Goal: Task Accomplishment & Management: Complete application form

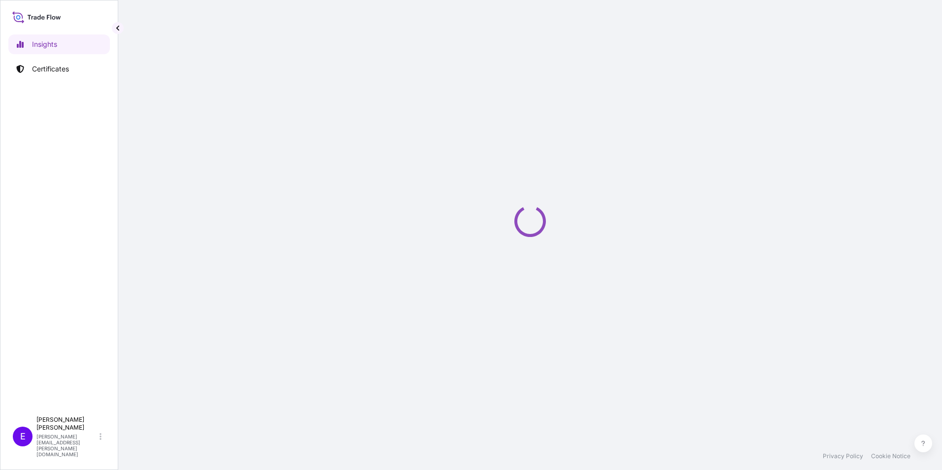
select select "2025"
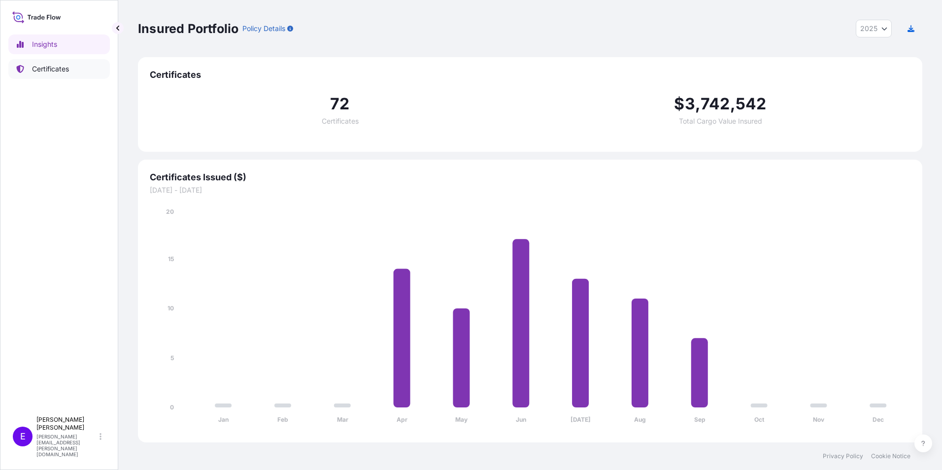
click at [58, 76] on link "Certificates" at bounding box center [59, 69] width 102 height 20
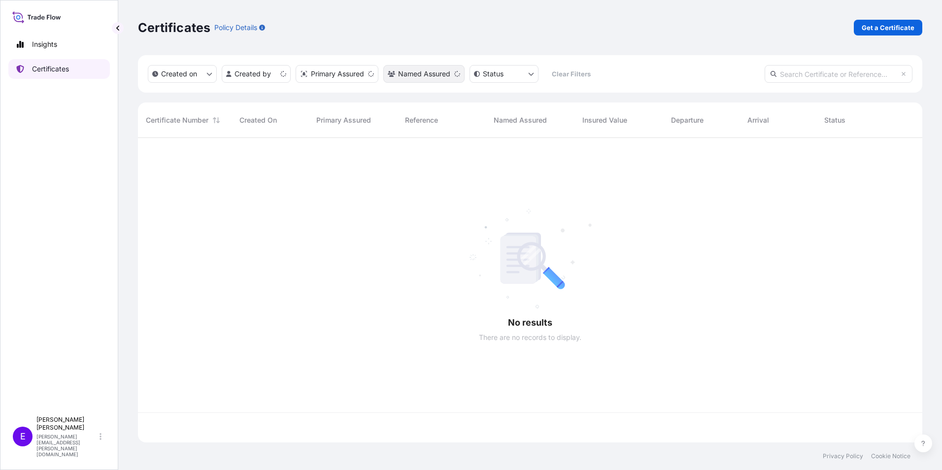
scroll to position [303, 777]
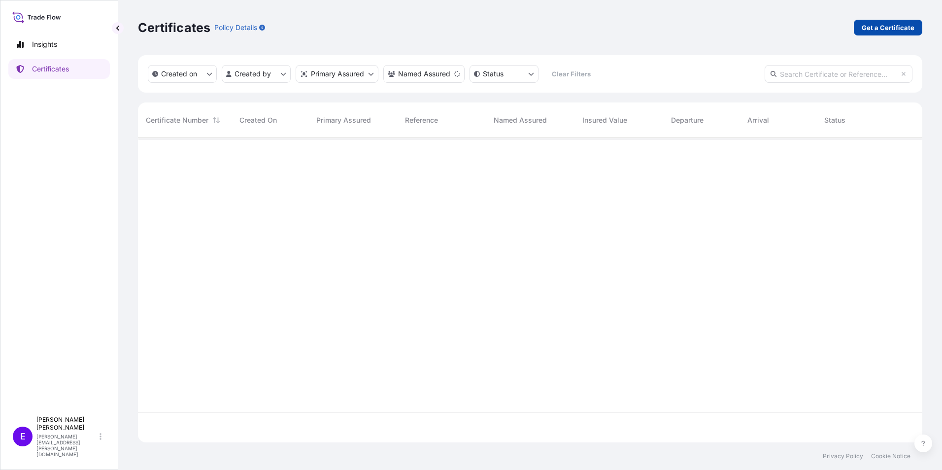
click at [880, 30] on p "Get a Certificate" at bounding box center [888, 28] width 53 height 10
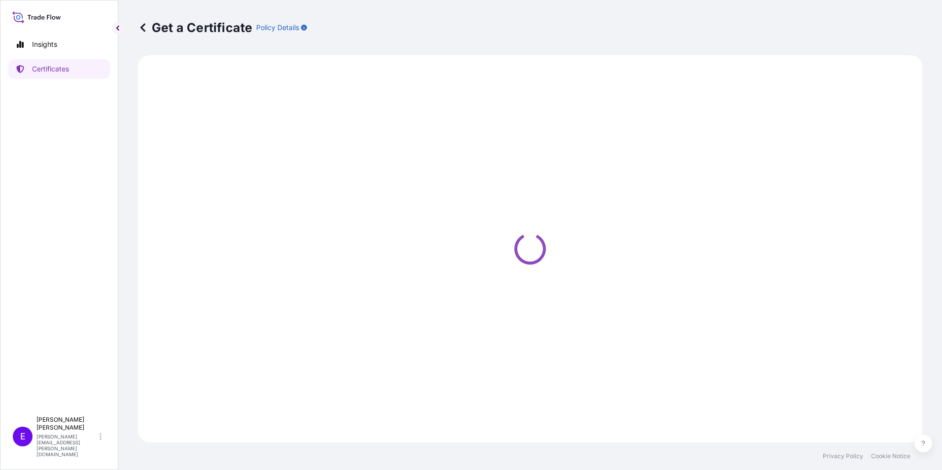
select select "Ocean Vessel"
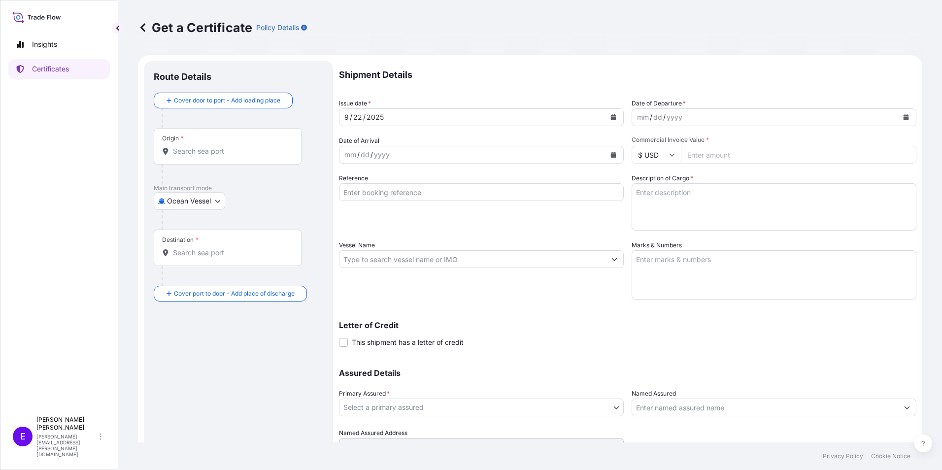
click at [904, 122] on button "Calendar" at bounding box center [906, 117] width 16 height 16
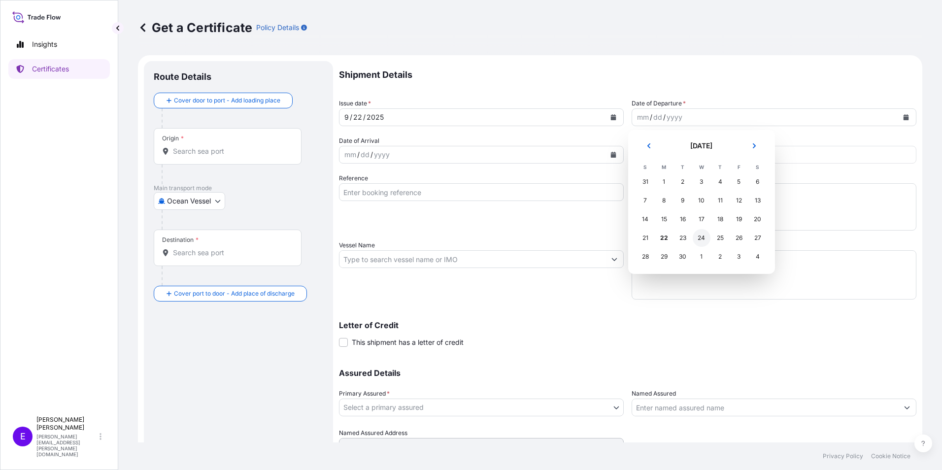
click at [704, 238] on div "24" at bounding box center [702, 238] width 18 height 18
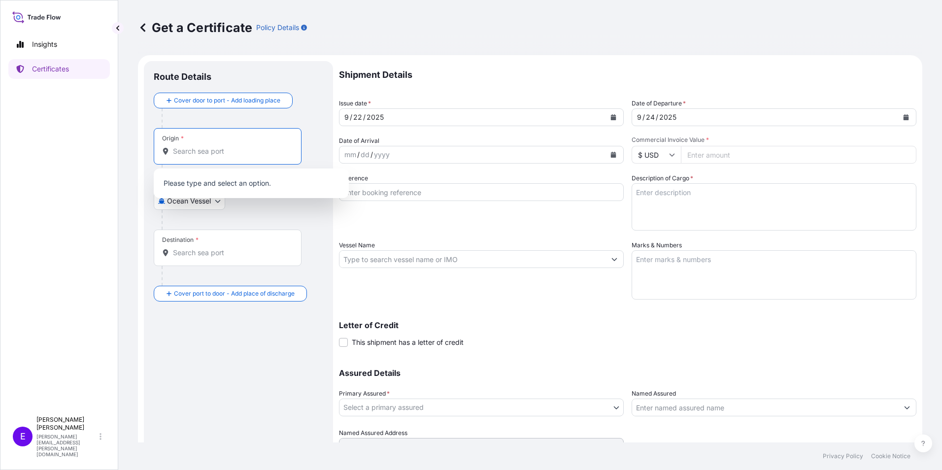
click at [194, 150] on input "Origin *" at bounding box center [231, 151] width 116 height 10
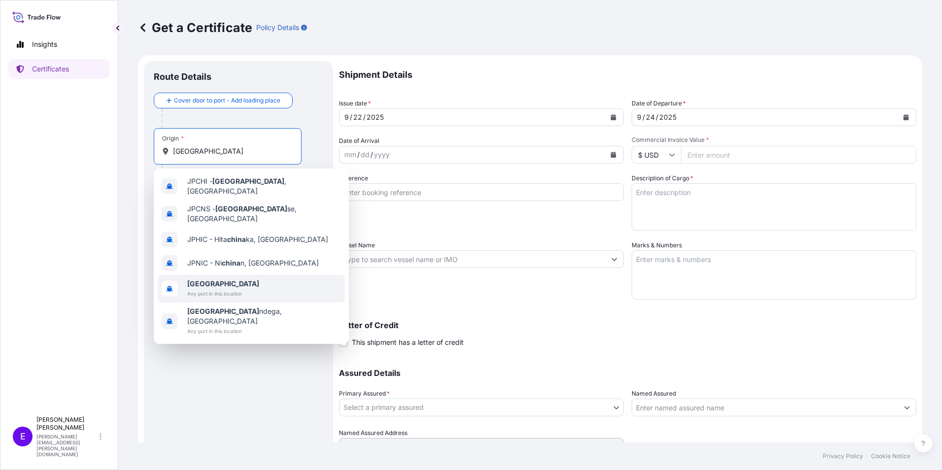
click at [206, 279] on b "[GEOGRAPHIC_DATA]" at bounding box center [223, 283] width 72 height 8
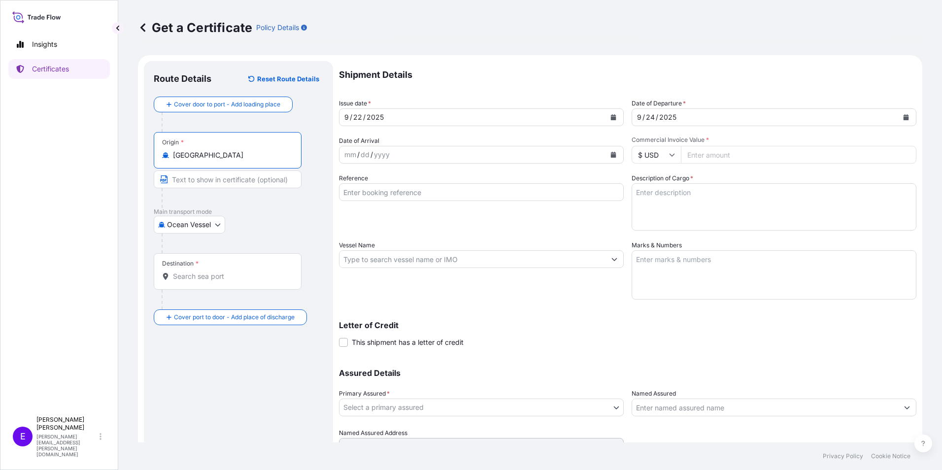
type input "[GEOGRAPHIC_DATA]"
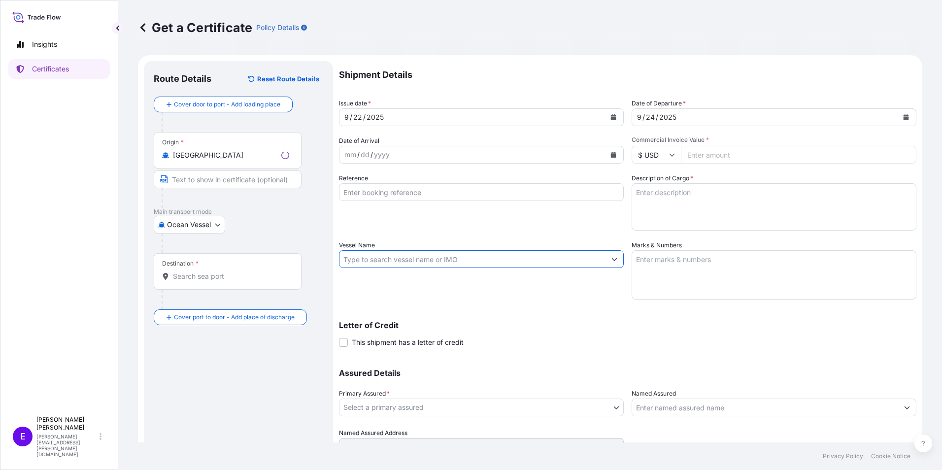
click at [432, 257] on input "Vessel Name" at bounding box center [473, 259] width 266 height 18
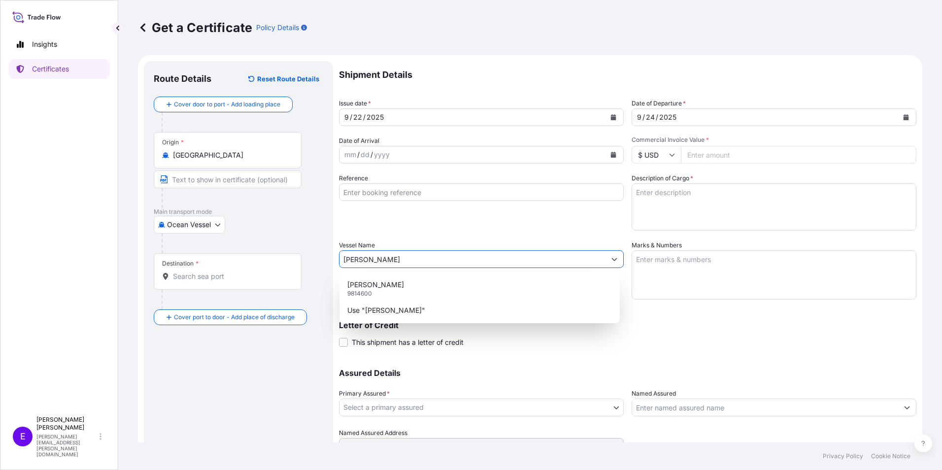
click at [408, 278] on div "[PERSON_NAME] 9814600" at bounding box center [480, 289] width 273 height 26
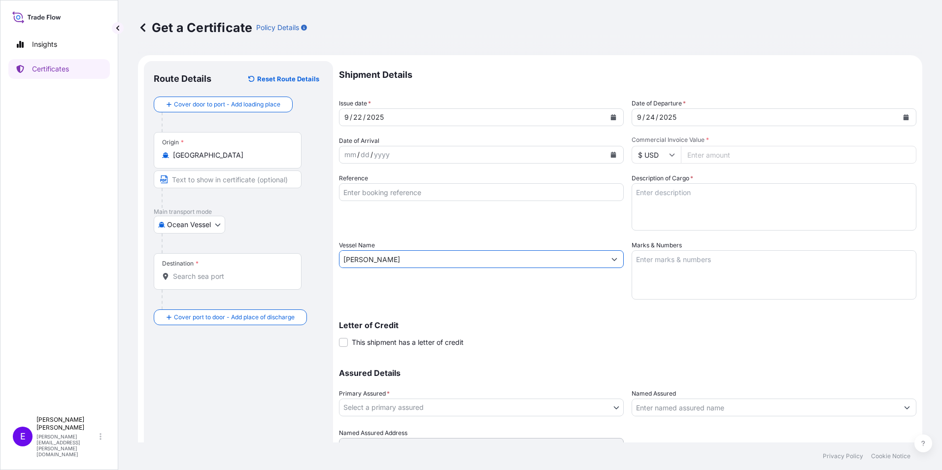
type input "[PERSON_NAME]"
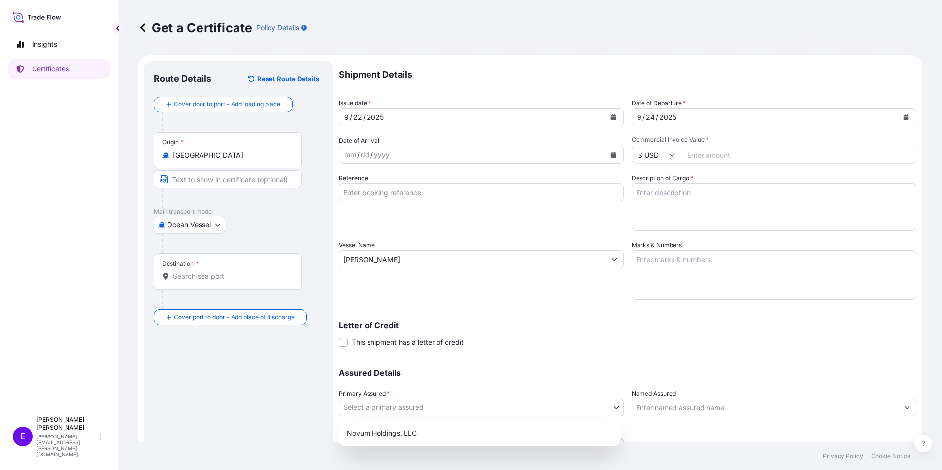
click at [424, 408] on body "0 options available. 2 options available. Insights Certificates E [PERSON_NAME]…" at bounding box center [471, 235] width 942 height 470
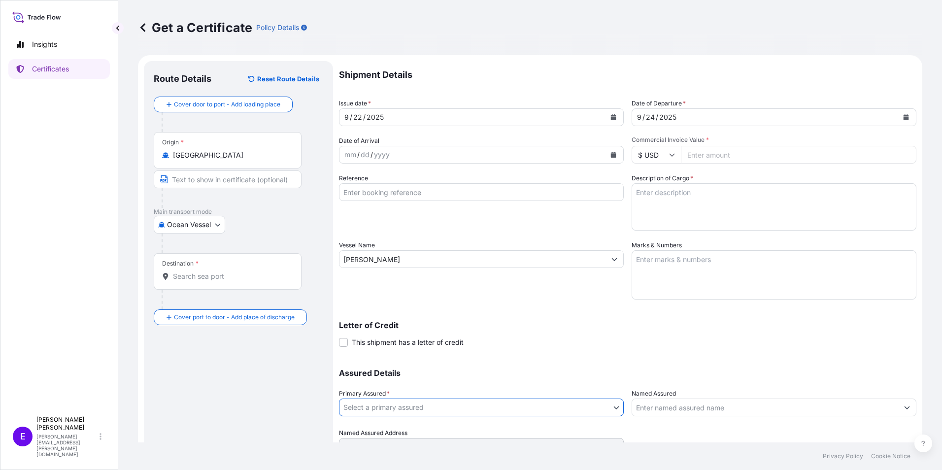
click at [438, 409] on body "0 options available. 2 options available. Insights Certificates E [PERSON_NAME]…" at bounding box center [471, 235] width 942 height 470
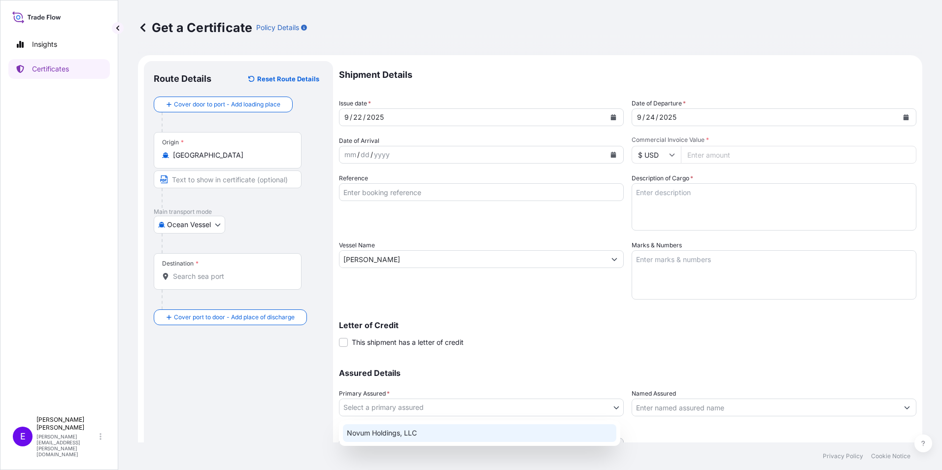
click at [432, 433] on div "Novum Holdings, LLC" at bounding box center [480, 433] width 274 height 18
select select "31540"
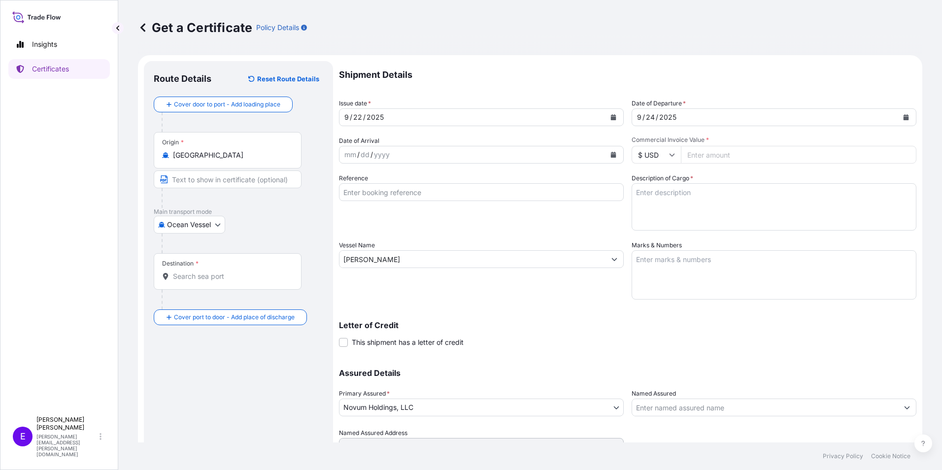
paste input "28051.75"
type input "28051.75"
click at [201, 281] on div "Destination *" at bounding box center [228, 271] width 148 height 36
click at [201, 281] on input "Destination *" at bounding box center [231, 277] width 116 height 10
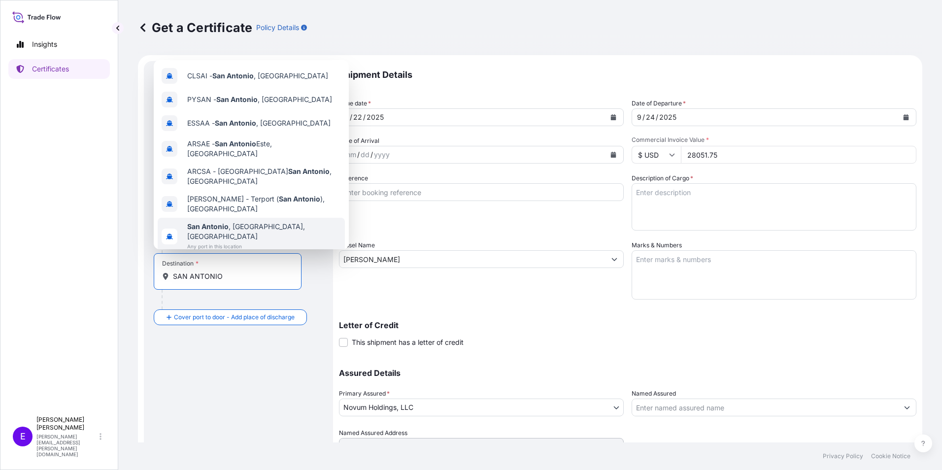
click at [256, 222] on span "[GEOGRAPHIC_DATA] , [GEOGRAPHIC_DATA], [GEOGRAPHIC_DATA]" at bounding box center [264, 232] width 154 height 20
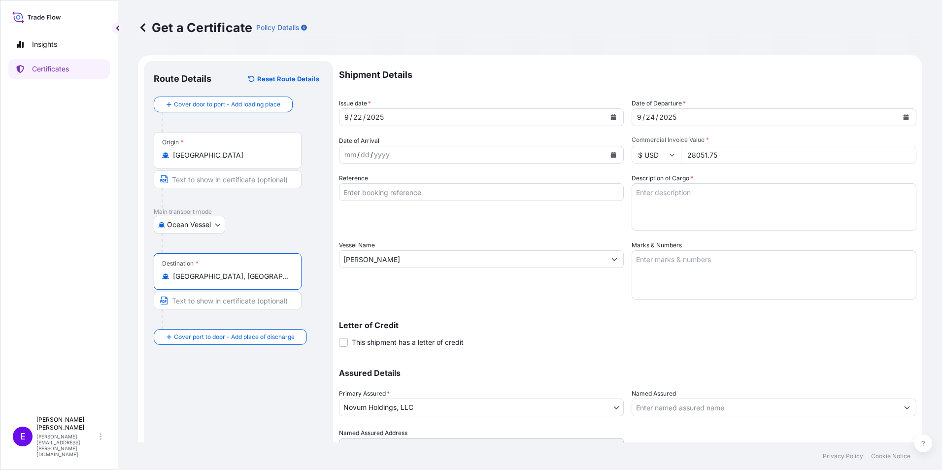
type input "[GEOGRAPHIC_DATA], [GEOGRAPHIC_DATA], [GEOGRAPHIC_DATA]"
drag, startPoint x: 743, startPoint y: 265, endPoint x: 744, endPoint y: 272, distance: 7.0
click at [744, 272] on textarea "Marks & Numbers" at bounding box center [774, 274] width 285 height 49
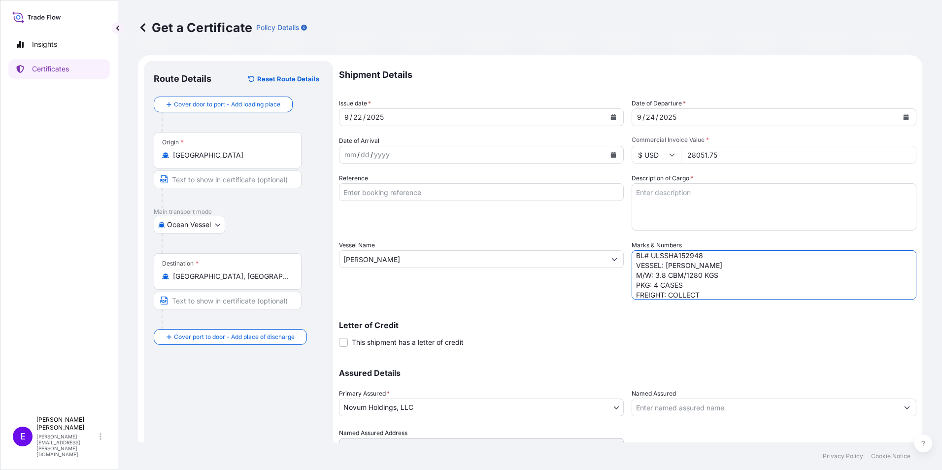
scroll to position [34, 0]
type textarea "POL/POD: SHANGHAI-[GEOGRAPHIC_DATA] CA ETD/ETA: [DATE]/5 OCT BL# ULSSHA152948 V…"
click at [692, 210] on textarea "Description of Cargo *" at bounding box center [774, 206] width 285 height 47
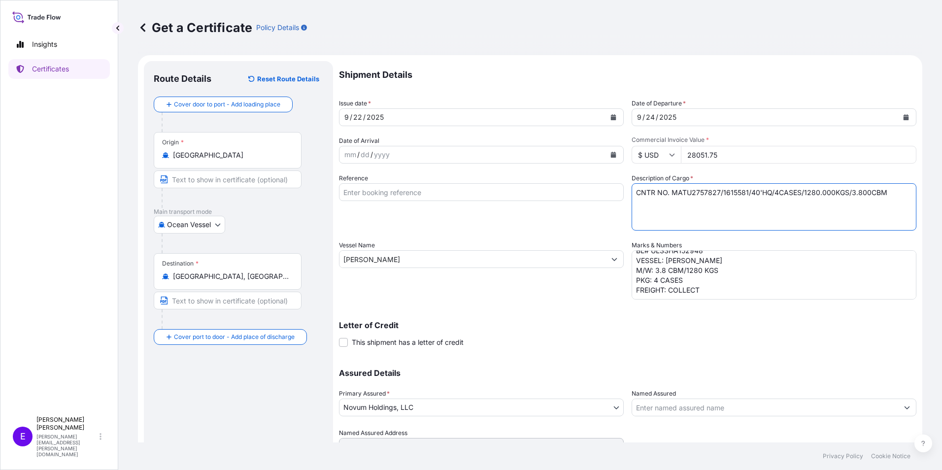
click at [630, 193] on div "Shipment Details Issue date * [DATE] Date of Departure * [DATE] Date of Arrival…" at bounding box center [628, 258] width 578 height 395
click at [634, 194] on textarea "CNTR NO. MATU2757827/1615581/40'HQ/4CASES/1280.000KGS/3.800CBM" at bounding box center [774, 206] width 285 height 47
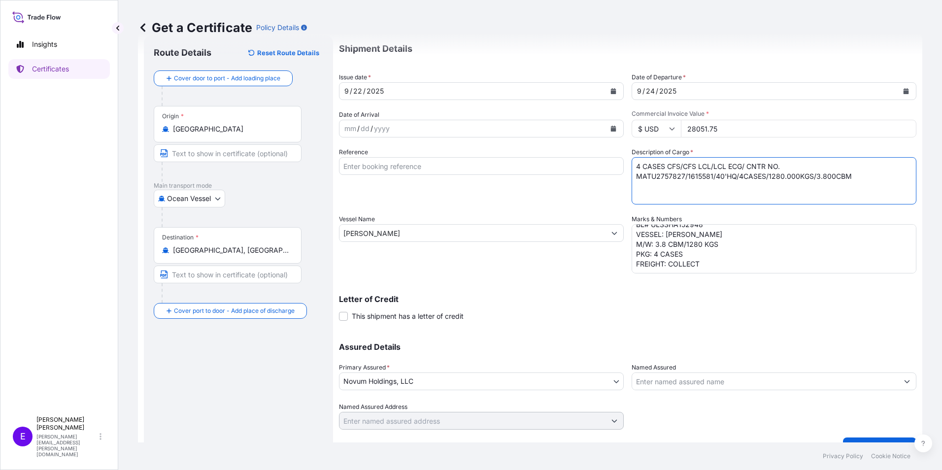
scroll to position [47, 0]
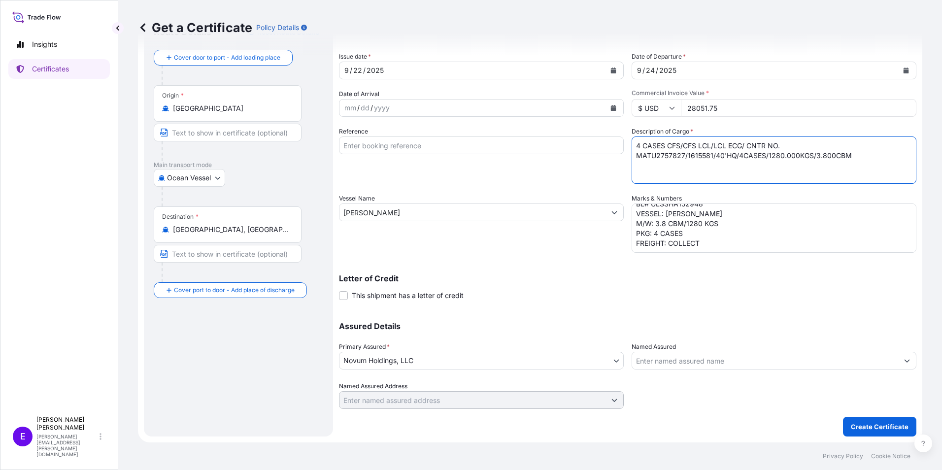
type textarea "4 CASES CFS/CFS LCL/LCL ECG/ CNTR NO. MATU2757827/1615581/40'HQ/4CASES/1280.000…"
click at [720, 244] on textarea "POL/POD: SHANGHAI-[GEOGRAPHIC_DATA] CA ETD/ETA: [DATE]/5 OCT BL# ULSSHA152948 V…" at bounding box center [774, 228] width 285 height 49
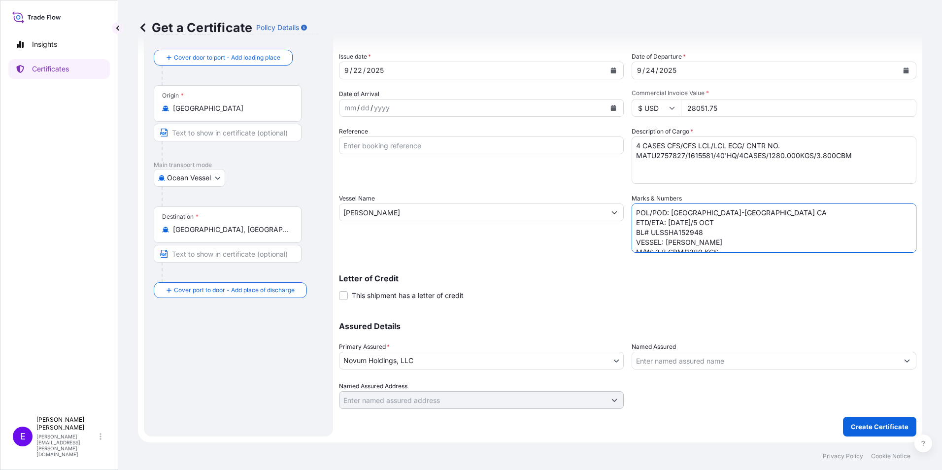
type textarea "POL/POD: [GEOGRAPHIC_DATA]-[GEOGRAPHIC_DATA] CA ETD/ETA: [DATE]/5 OCT BL# ULSSH…"
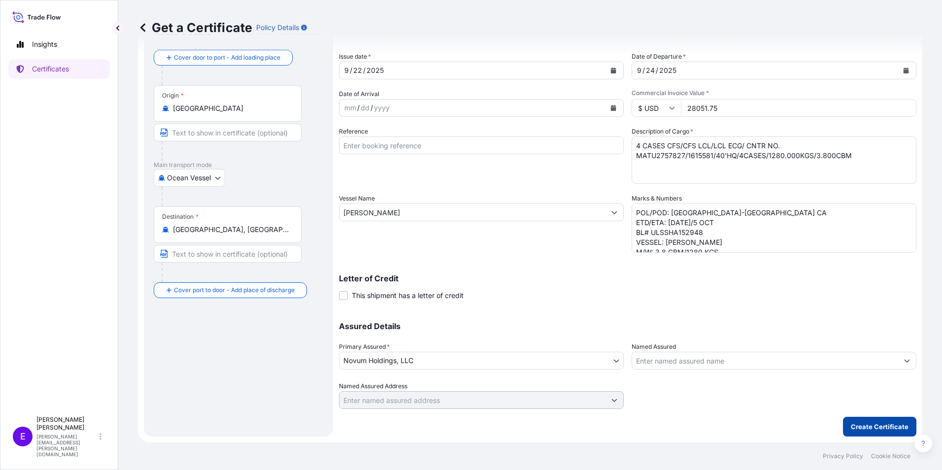
click at [877, 430] on p "Create Certificate" at bounding box center [880, 427] width 58 height 10
